Goal: Use online tool/utility: Utilize a website feature to perform a specific function

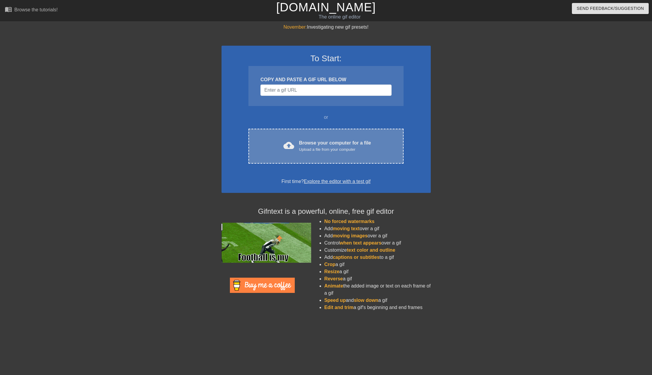
click at [305, 154] on div "cloud_upload Browse your computer for a file Upload a file from your computer C…" at bounding box center [325, 146] width 155 height 35
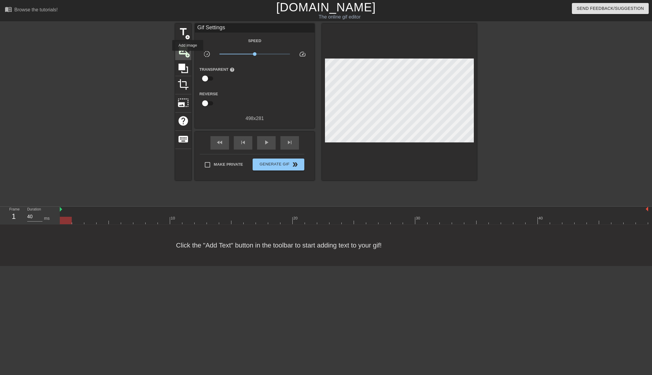
click at [188, 55] on span "add_circle" at bounding box center [187, 55] width 5 height 5
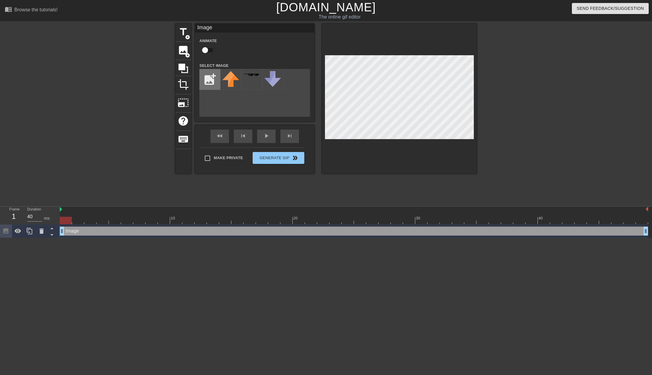
click at [215, 79] on input "file" at bounding box center [210, 79] width 20 height 20
type input "C:\fakepath\Untitled15_20250914210152.png"
click at [233, 83] on img at bounding box center [230, 79] width 17 height 17
click at [186, 98] on span "photo_size_select_large" at bounding box center [183, 102] width 11 height 11
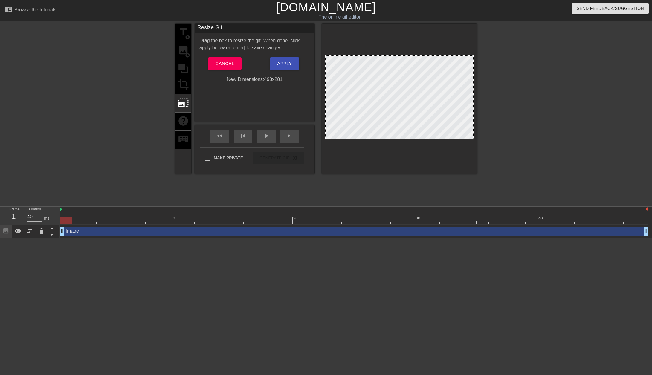
drag, startPoint x: 402, startPoint y: 97, endPoint x: 403, endPoint y: 115, distance: 18.0
click at [403, 115] on div at bounding box center [399, 97] width 149 height 84
drag, startPoint x: 392, startPoint y: 98, endPoint x: 403, endPoint y: 100, distance: 10.9
click at [403, 100] on div at bounding box center [399, 97] width 149 height 84
drag, startPoint x: 386, startPoint y: 94, endPoint x: 356, endPoint y: 86, distance: 30.4
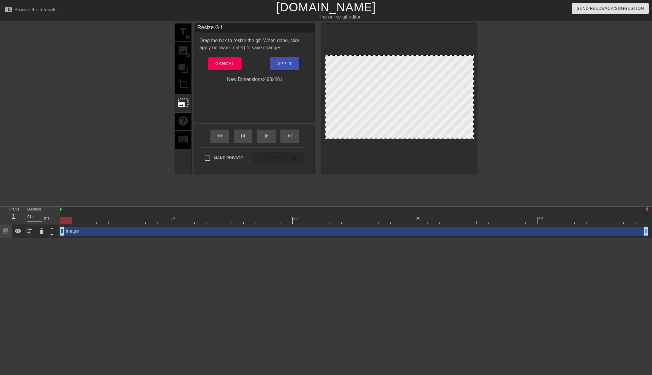
click at [356, 86] on div at bounding box center [399, 97] width 149 height 84
click at [178, 35] on div "title add_circle image add_circle crop photo_size_select_large help keyboard" at bounding box center [183, 99] width 16 height 150
click at [181, 42] on div "title add_circle image add_circle crop photo_size_select_large help keyboard" at bounding box center [183, 99] width 16 height 150
click at [222, 65] on span "Cancel" at bounding box center [224, 64] width 19 height 8
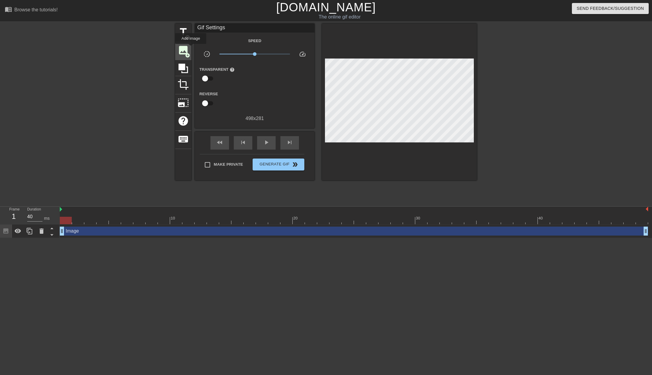
click at [189, 47] on div "image add_circle" at bounding box center [183, 51] width 16 height 18
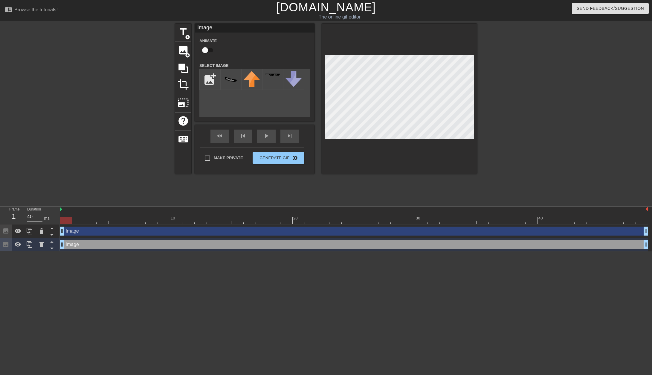
click at [334, 157] on div at bounding box center [399, 99] width 155 height 150
click at [381, 154] on div at bounding box center [399, 99] width 155 height 150
click at [354, 43] on div at bounding box center [399, 99] width 155 height 150
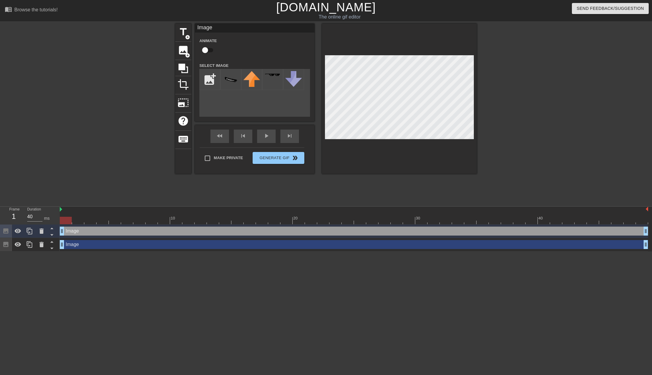
click at [490, 181] on div "title add_circle image add_circle crop photo_size_select_large help keyboard Im…" at bounding box center [326, 113] width 652 height 179
click at [497, 132] on div at bounding box center [529, 113] width 90 height 179
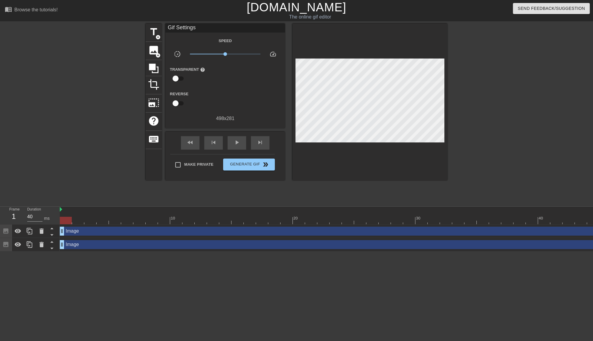
click at [524, 66] on div at bounding box center [499, 113] width 90 height 179
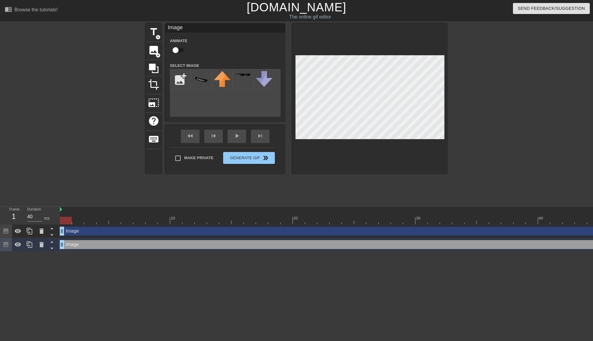
click at [437, 39] on div at bounding box center [369, 99] width 155 height 150
click at [246, 156] on div "Make Private Generate Gif double_arrow" at bounding box center [222, 160] width 105 height 24
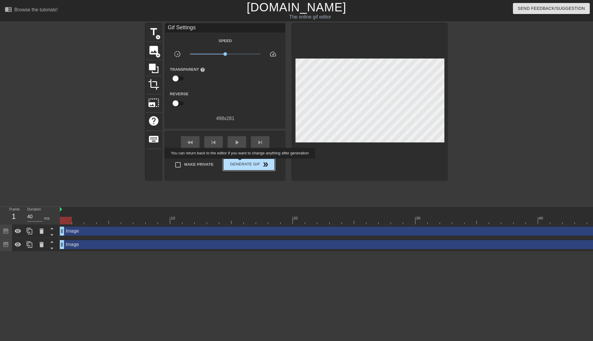
click at [241, 166] on span "Generate Gif double_arrow" at bounding box center [248, 164] width 47 height 7
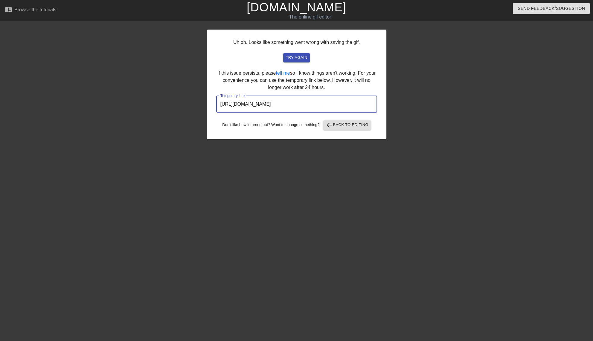
click at [317, 108] on input "[URL][DOMAIN_NAME]" at bounding box center [296, 104] width 161 height 17
